Goal: Find specific page/section

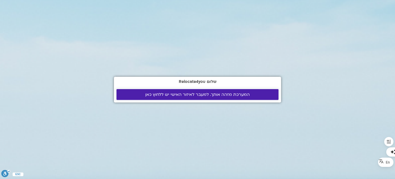
click at [206, 93] on span "המערכת מזהה אותך. למעבר לאיזור האישי יש ללחוץ כאן" at bounding box center [197, 94] width 104 height 5
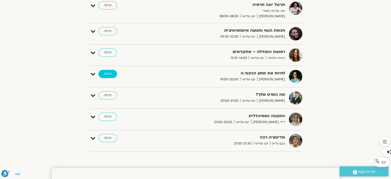
click at [104, 74] on link "כניסה" at bounding box center [107, 74] width 19 height 8
